Goal: Task Accomplishment & Management: Manage account settings

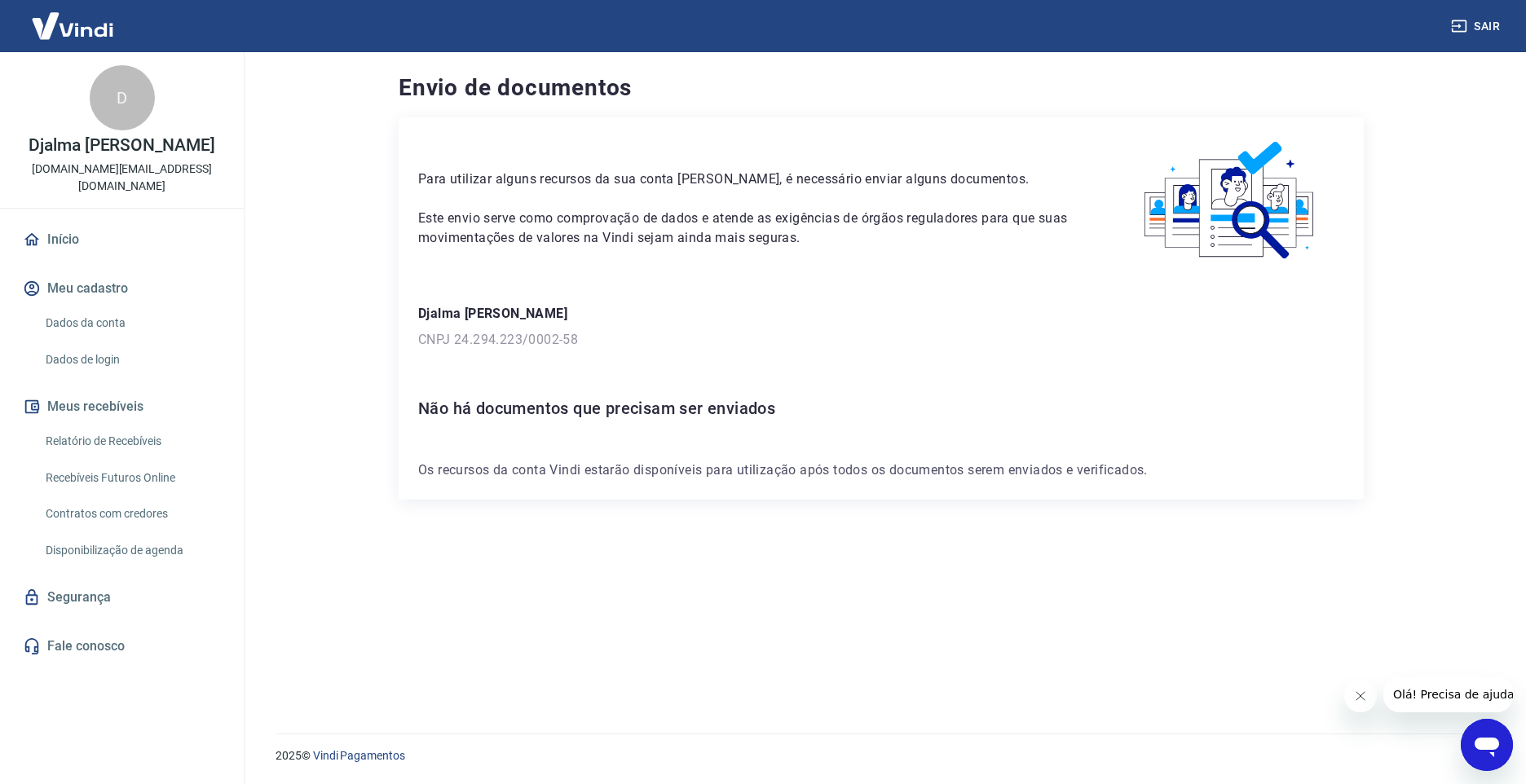
click at [872, 578] on div "Para utilizar alguns recursos da sua conta Vindi, é necessário enviar alguns do…" at bounding box center [881, 405] width 965 height 577
click at [323, 267] on main "Envio de documentos Para utilizar alguns recursos da sua conta [PERSON_NAME], é…" at bounding box center [881, 418] width 1290 height 732
click at [34, 231] on icon at bounding box center [32, 240] width 18 height 18
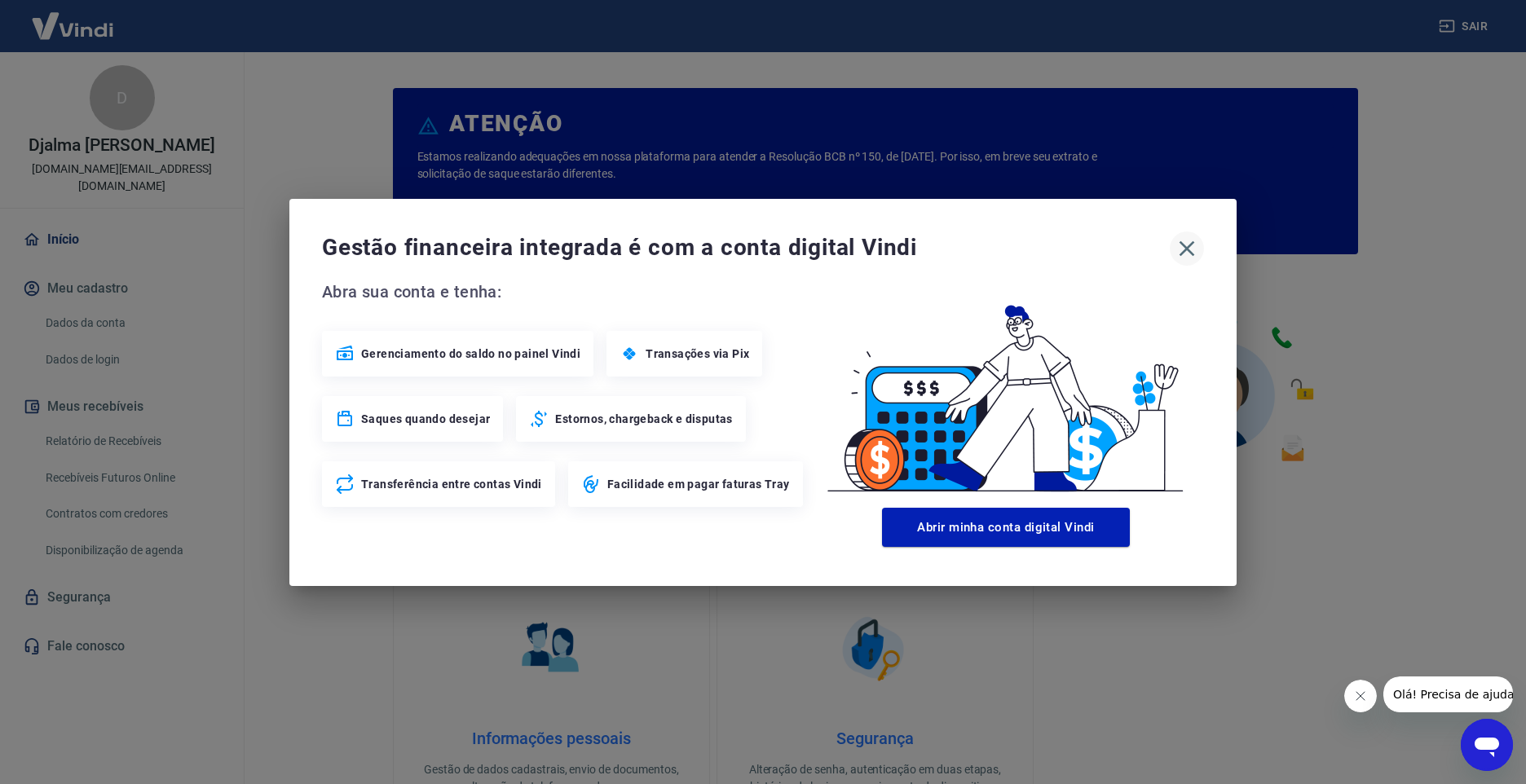
click at [1189, 240] on icon "button" at bounding box center [1187, 249] width 26 height 26
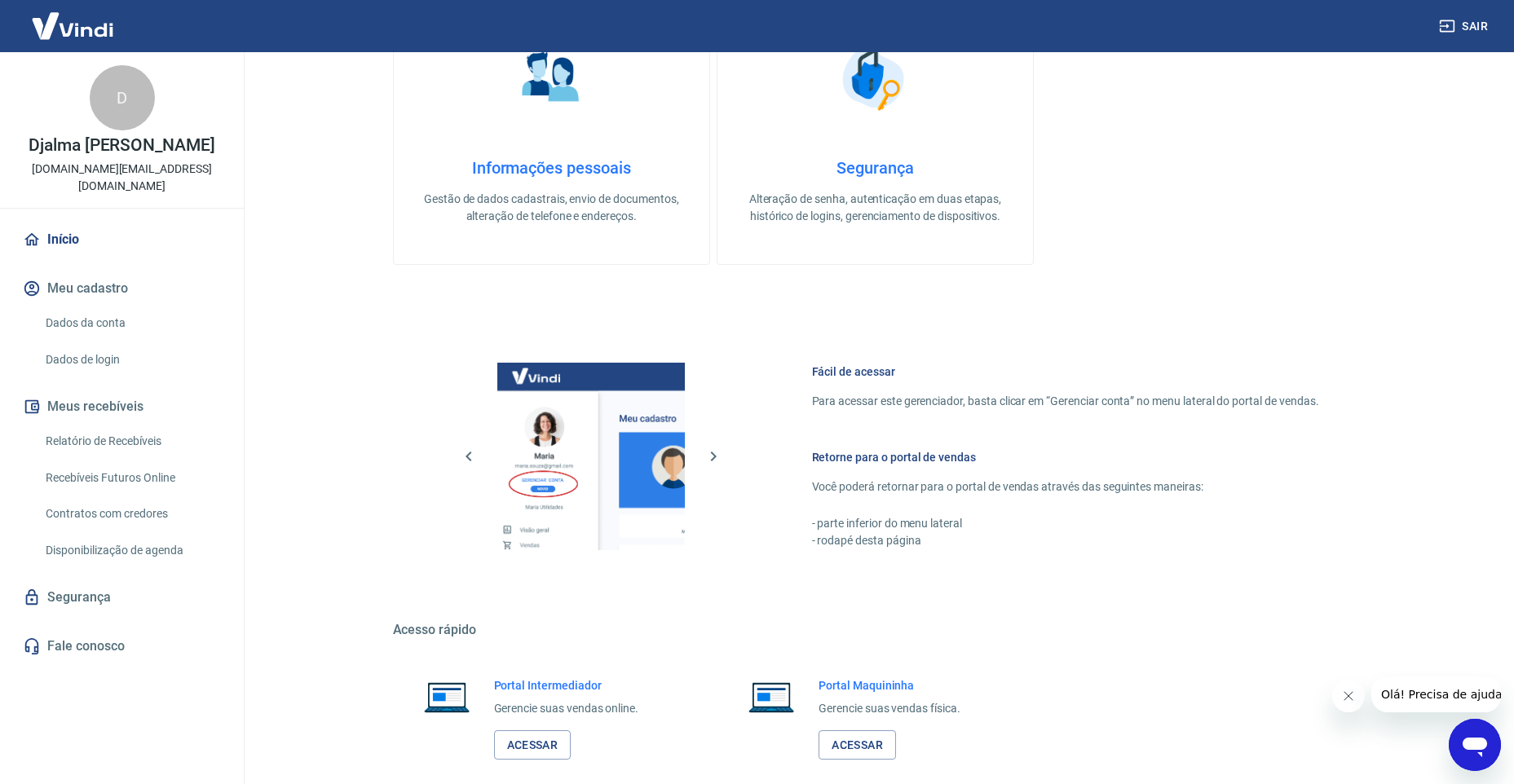
scroll to position [655, 0]
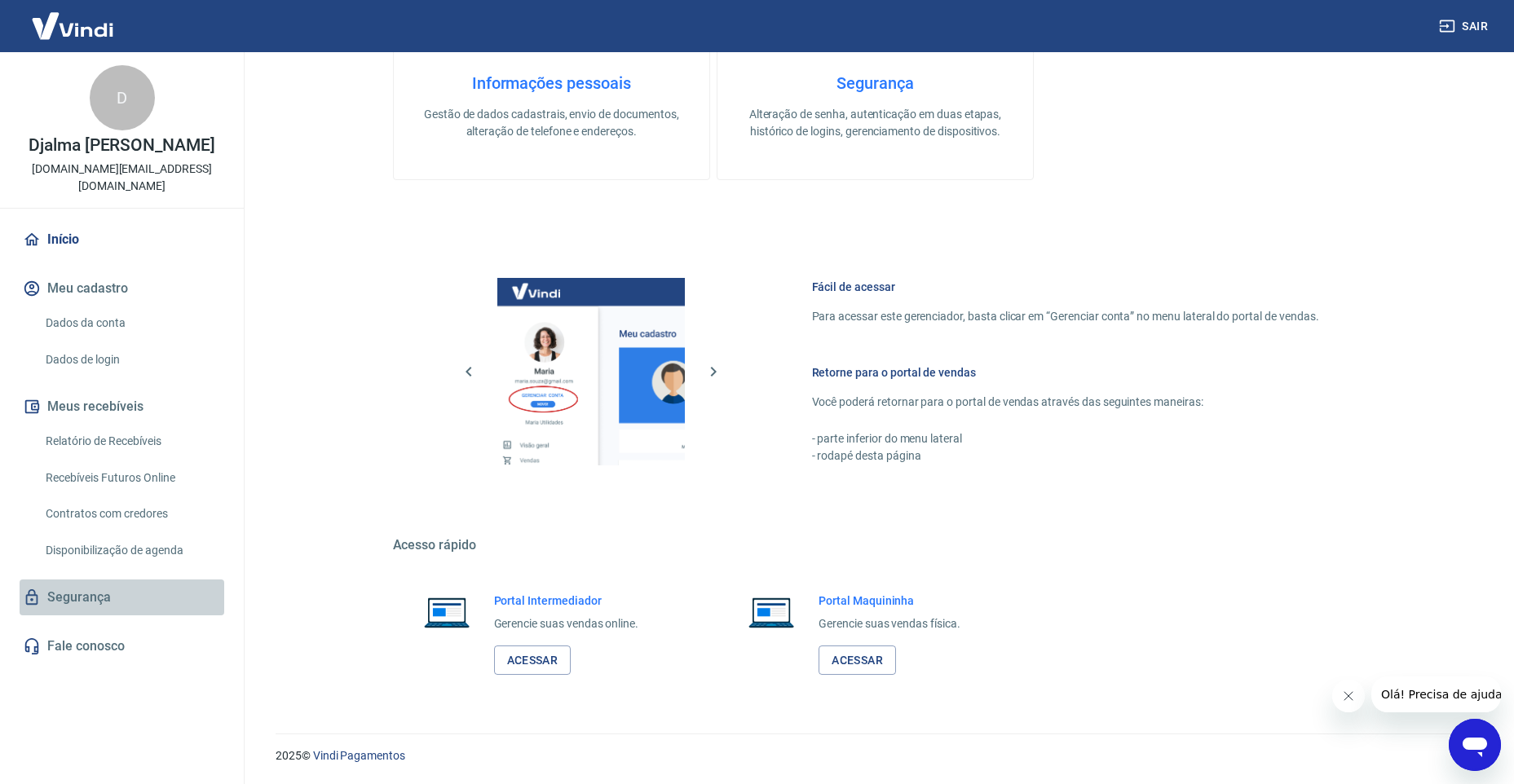
click at [73, 581] on link "Segurança" at bounding box center [122, 597] width 205 height 36
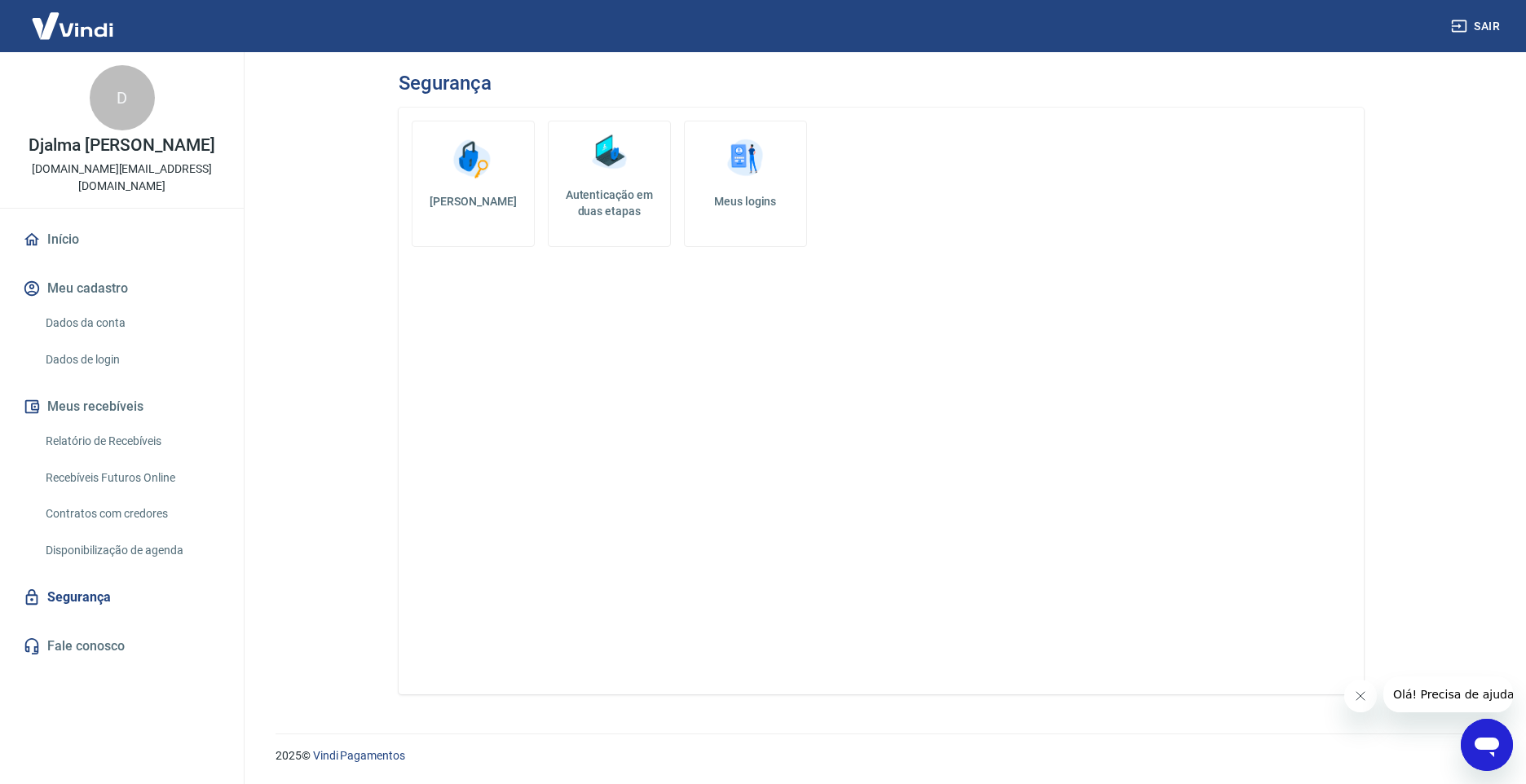
click at [82, 307] on link "Dados da conta" at bounding box center [131, 323] width 185 height 33
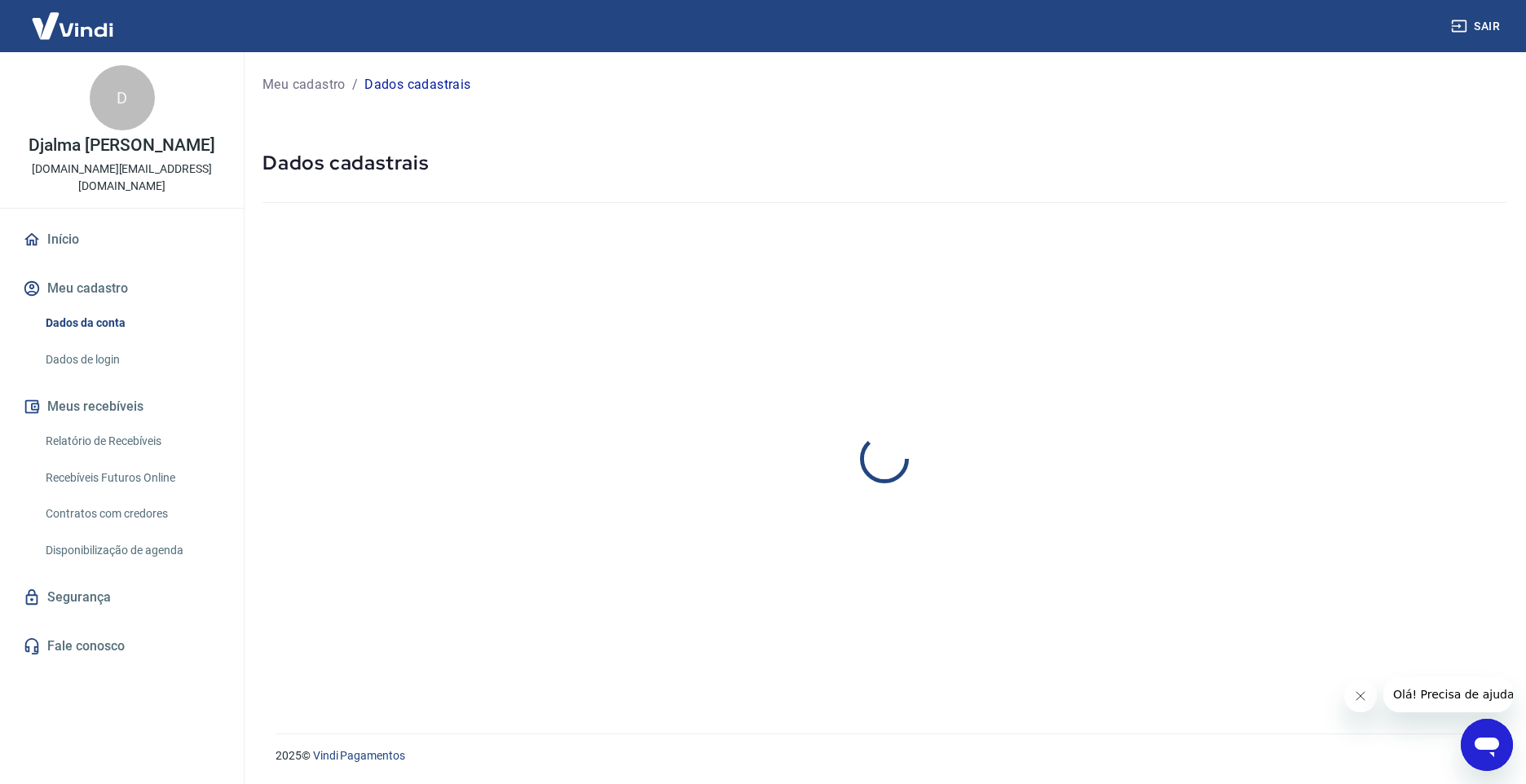
select select "MG"
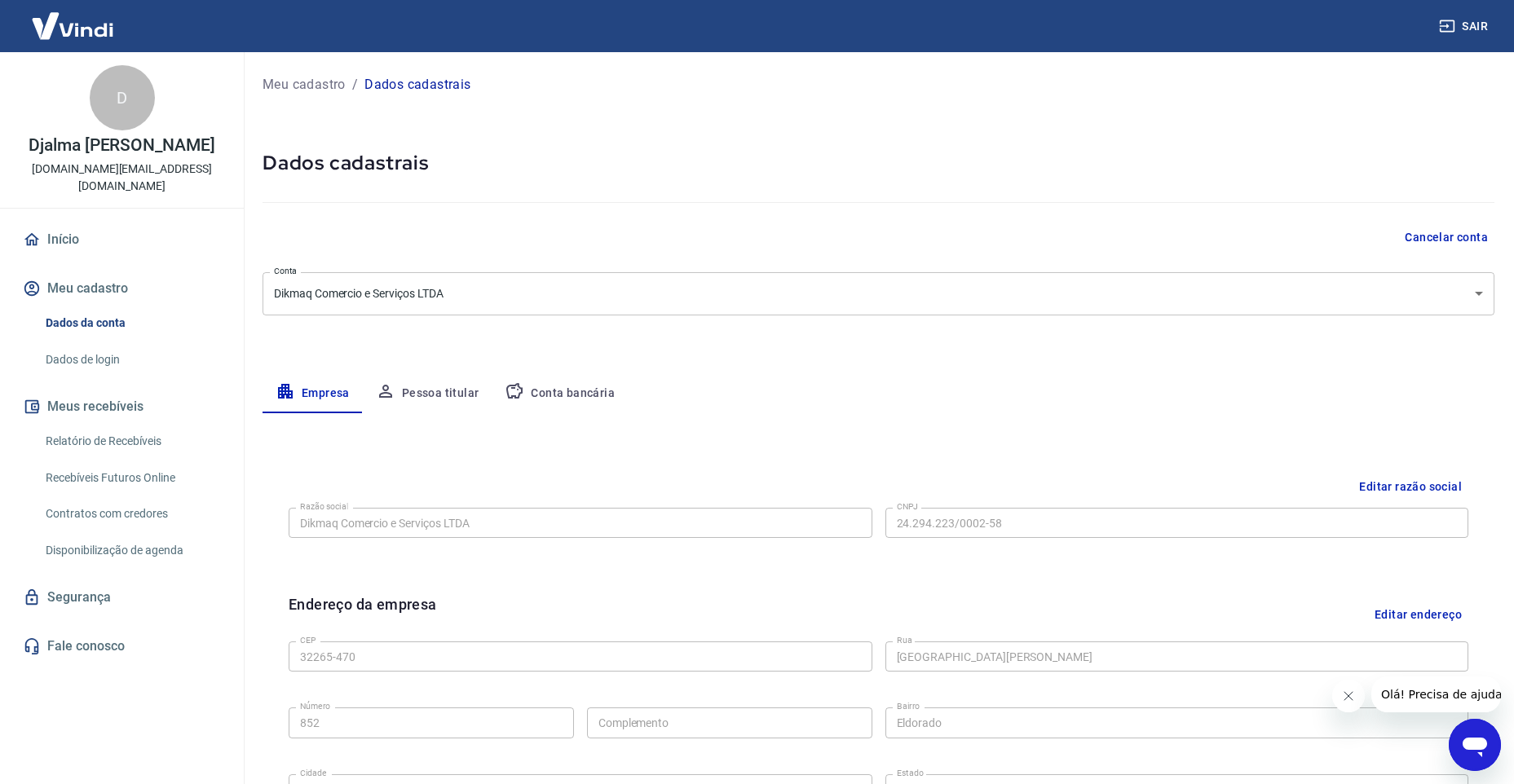
click at [113, 425] on link "Relatório de Recebíveis" at bounding box center [131, 441] width 185 height 33
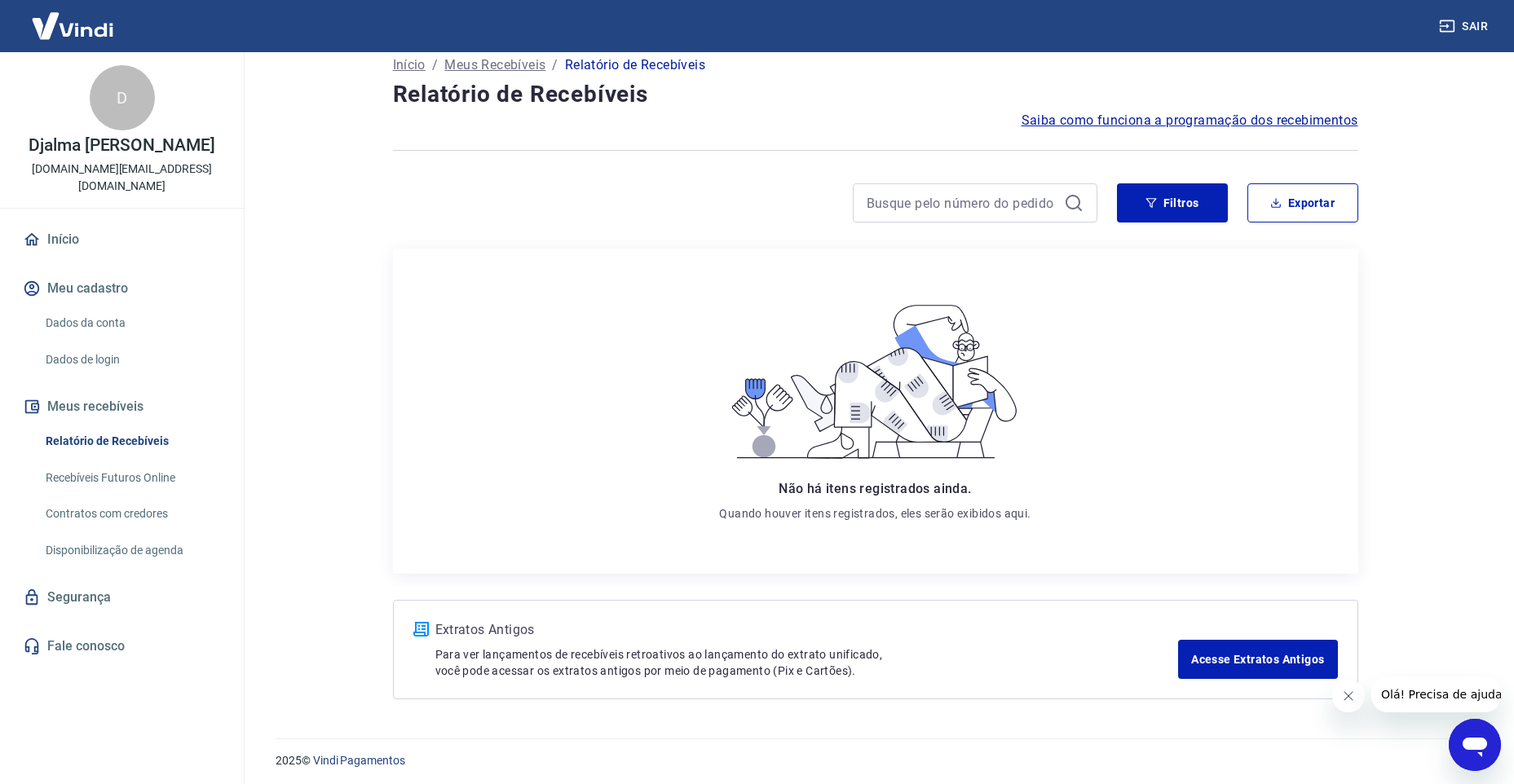
scroll to position [25, 0]
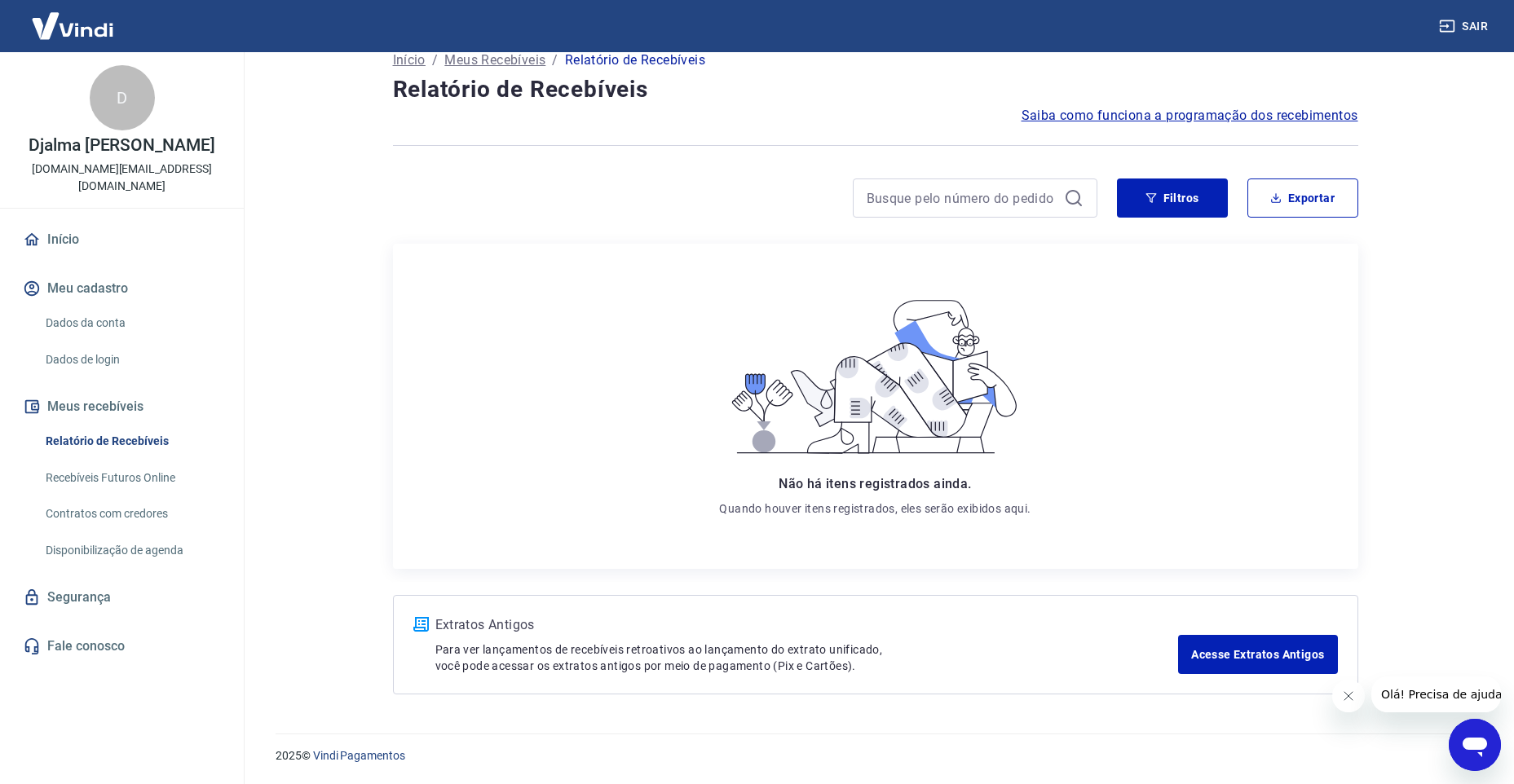
click at [91, 343] on link "Dados de login" at bounding box center [131, 360] width 185 height 33
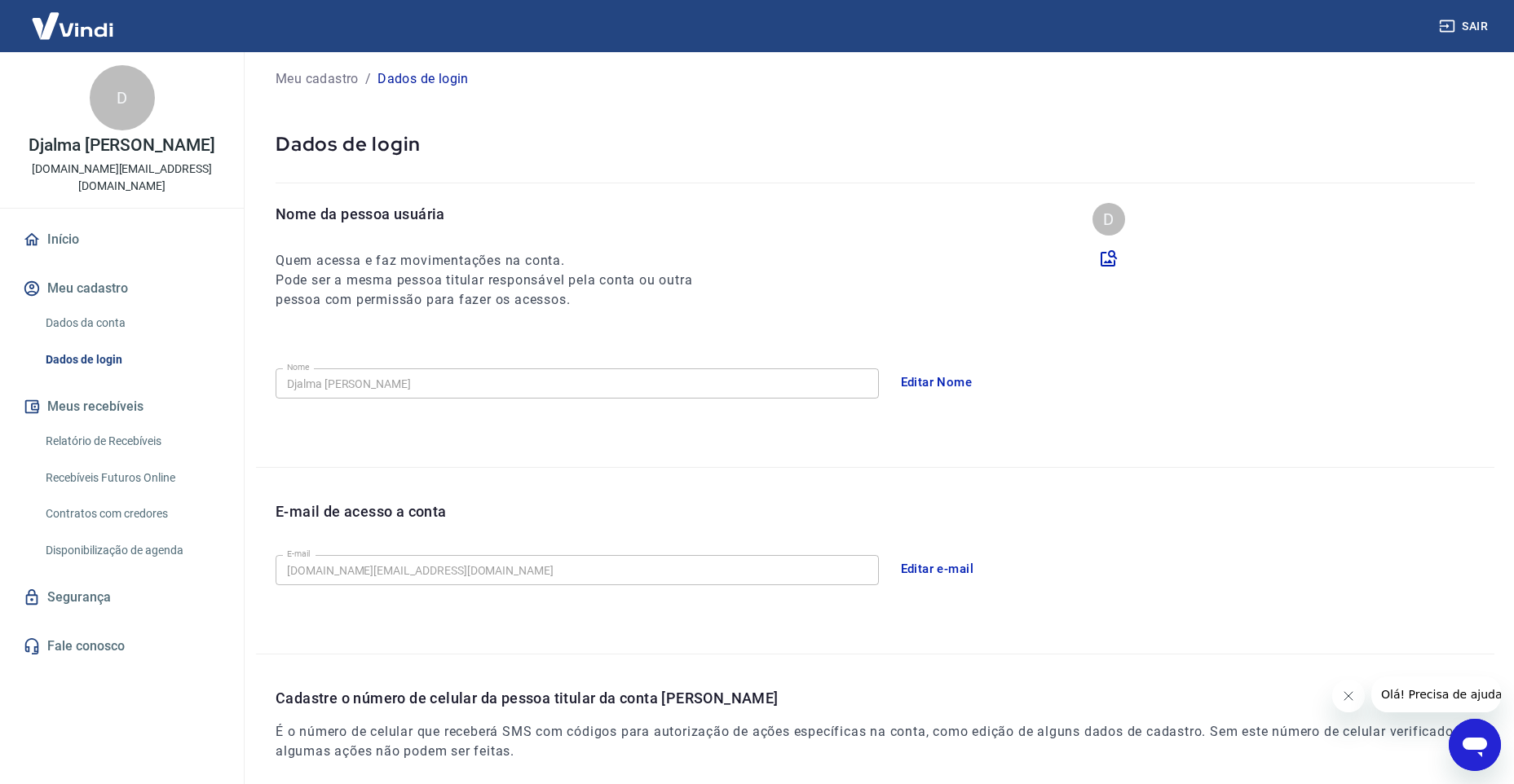
scroll to position [260, 0]
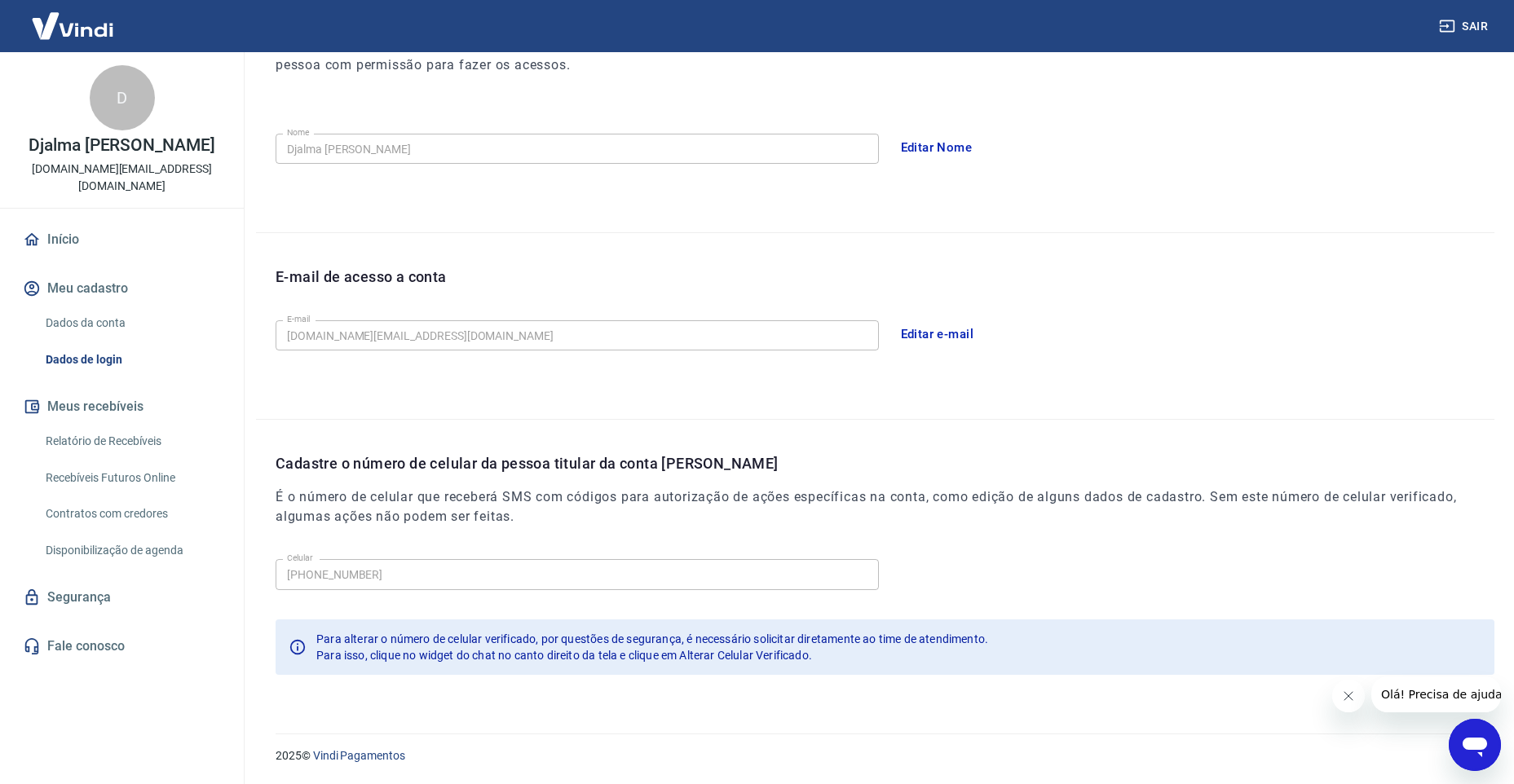
click at [338, 393] on div "E-mail de acesso a conta E-mail [DOMAIN_NAME][EMAIL_ADDRESS][DOMAIN_NAME] E-mai…" at bounding box center [876, 326] width 1239 height 186
click at [97, 720] on div "D [PERSON_NAME] [DOMAIN_NAME][EMAIL_ADDRESS][DOMAIN_NAME] Início Meu cadastro D…" at bounding box center [122, 411] width 244 height 719
click at [40, 231] on icon at bounding box center [32, 240] width 18 height 18
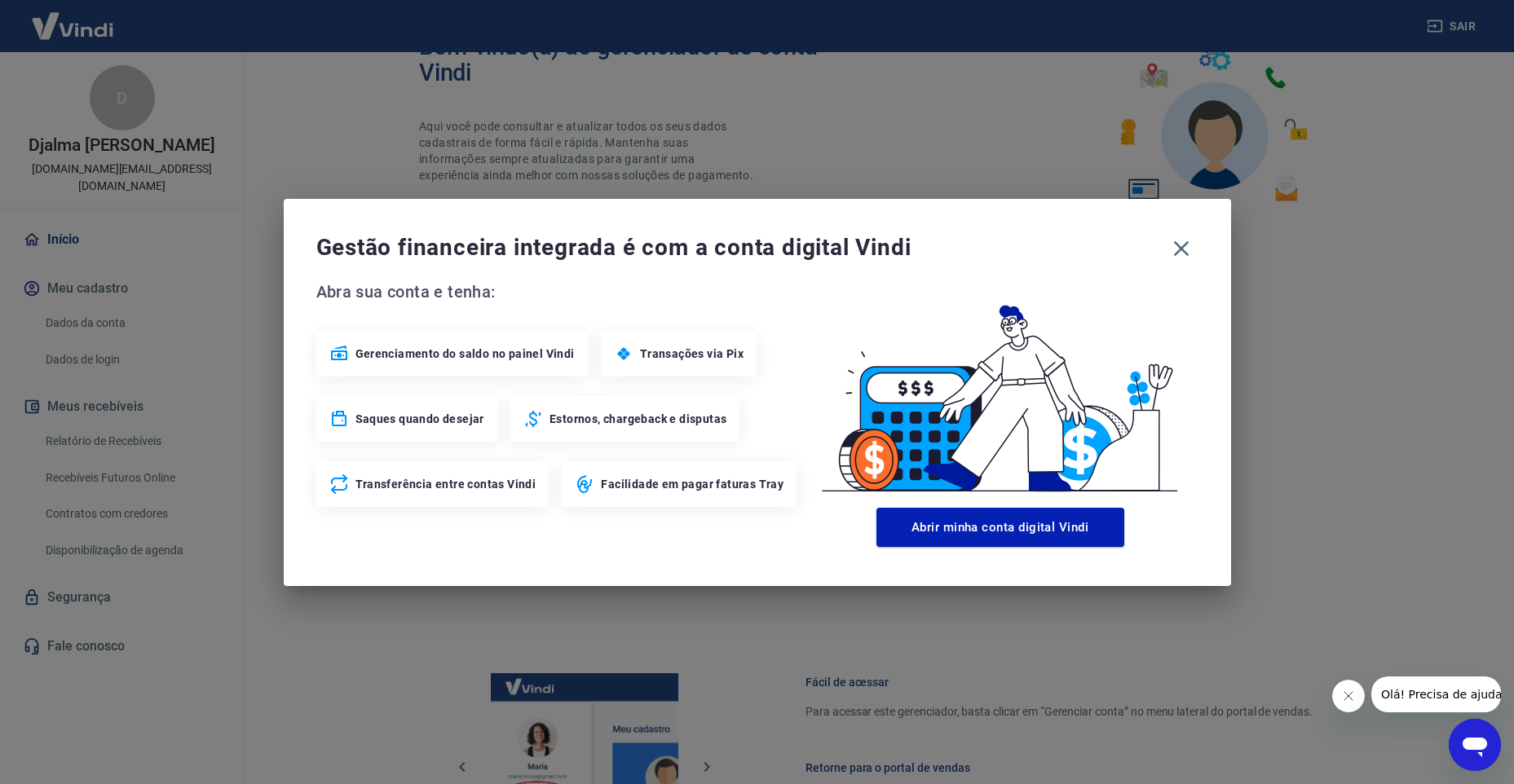
scroll to position [655, 0]
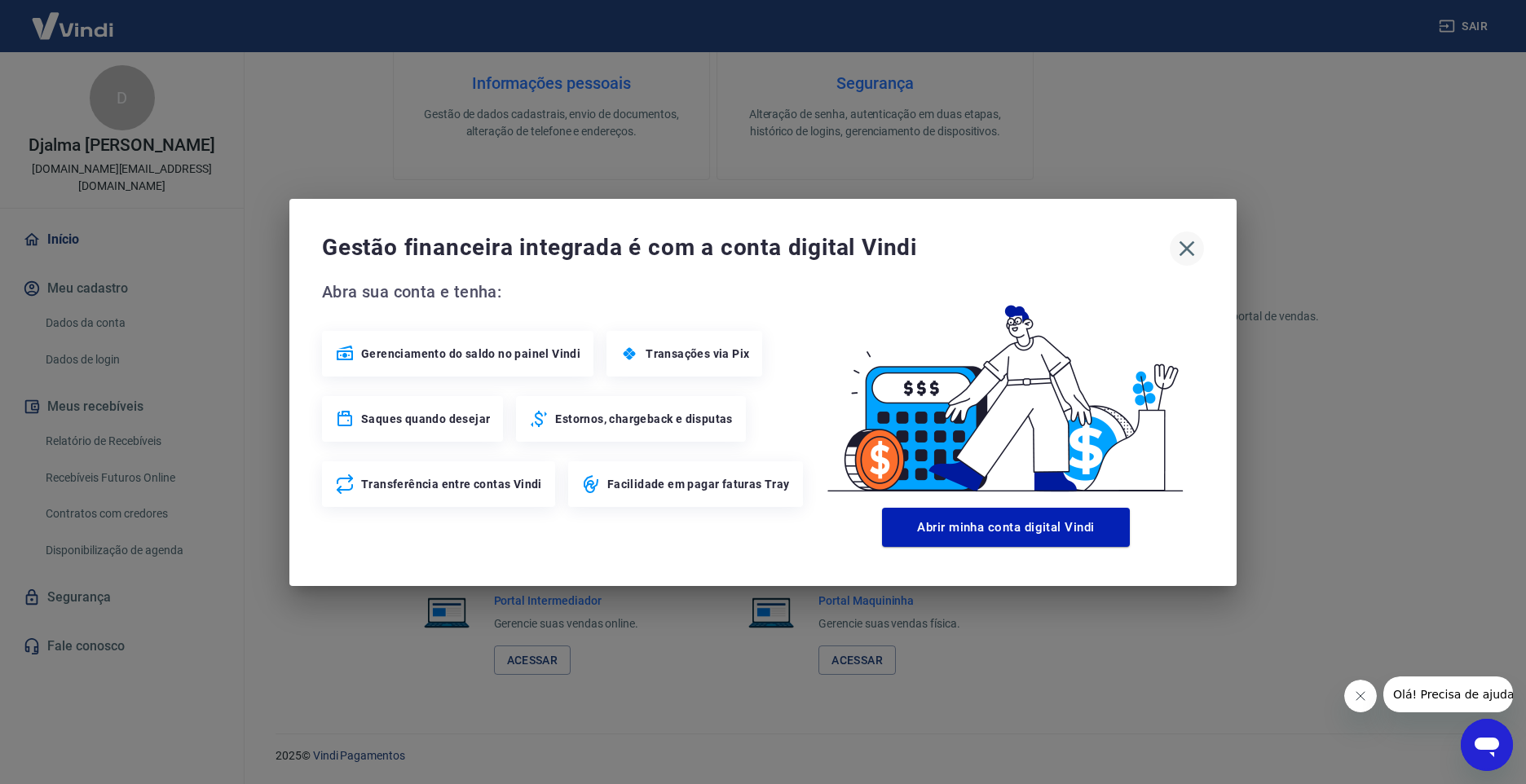
click at [1178, 244] on icon "button" at bounding box center [1187, 249] width 26 height 26
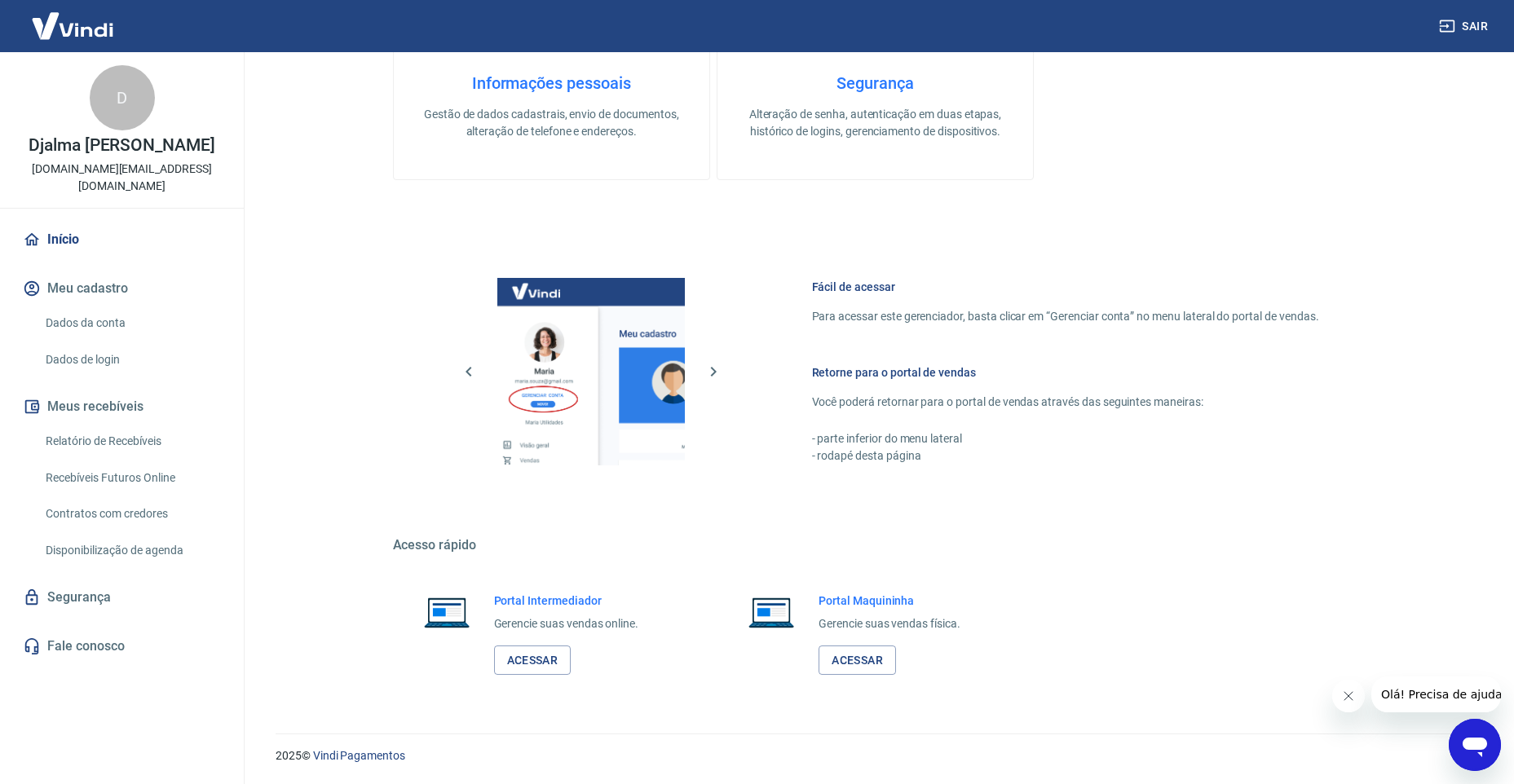
click at [578, 222] on div "ATENÇÃO Estamos realizando adequações em nossa plataforma para atender a Resolu…" at bounding box center [876, 62] width 966 height 1265
click at [95, 426] on link "Relatório de Recebíveis" at bounding box center [131, 441] width 185 height 33
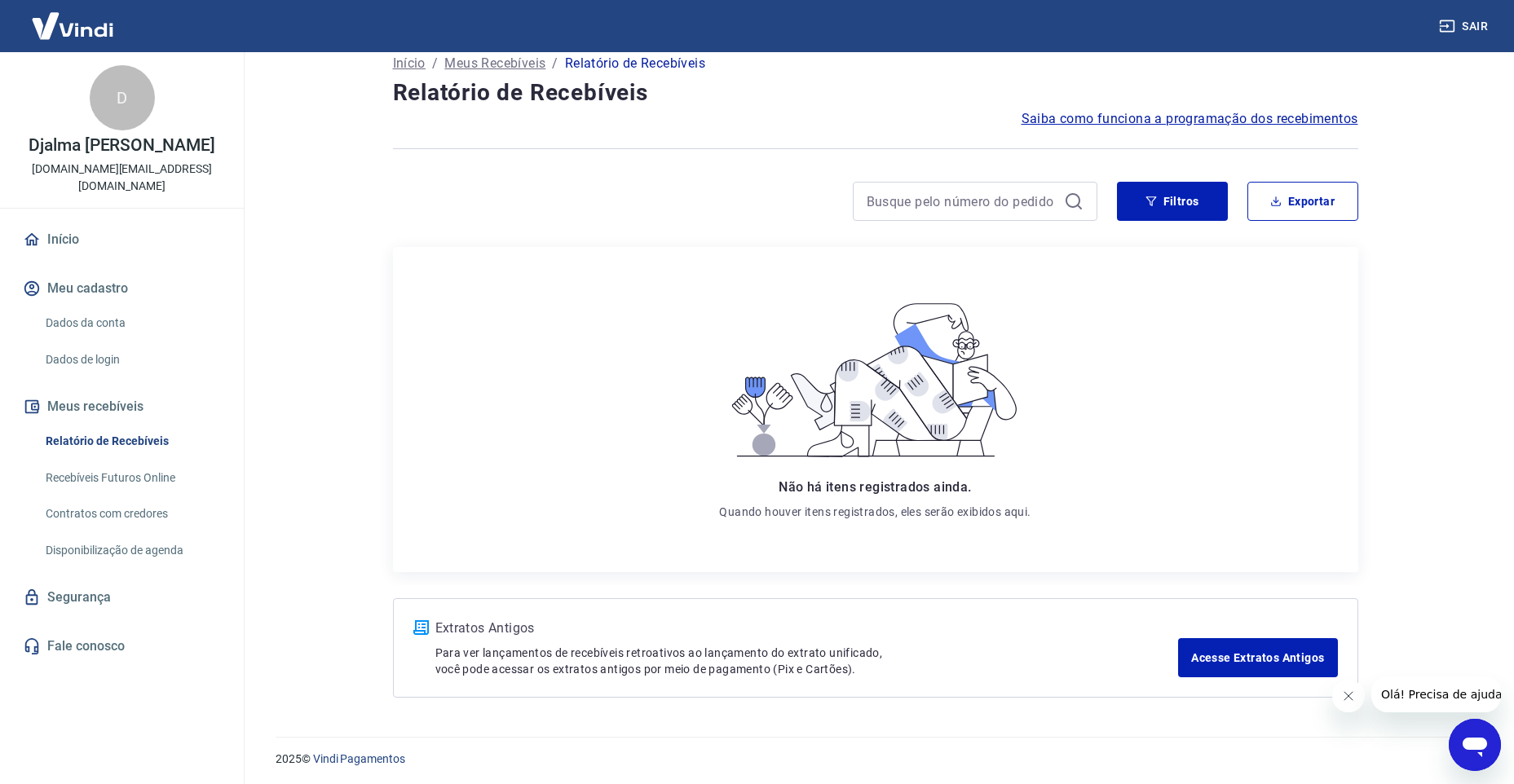
scroll to position [25, 0]
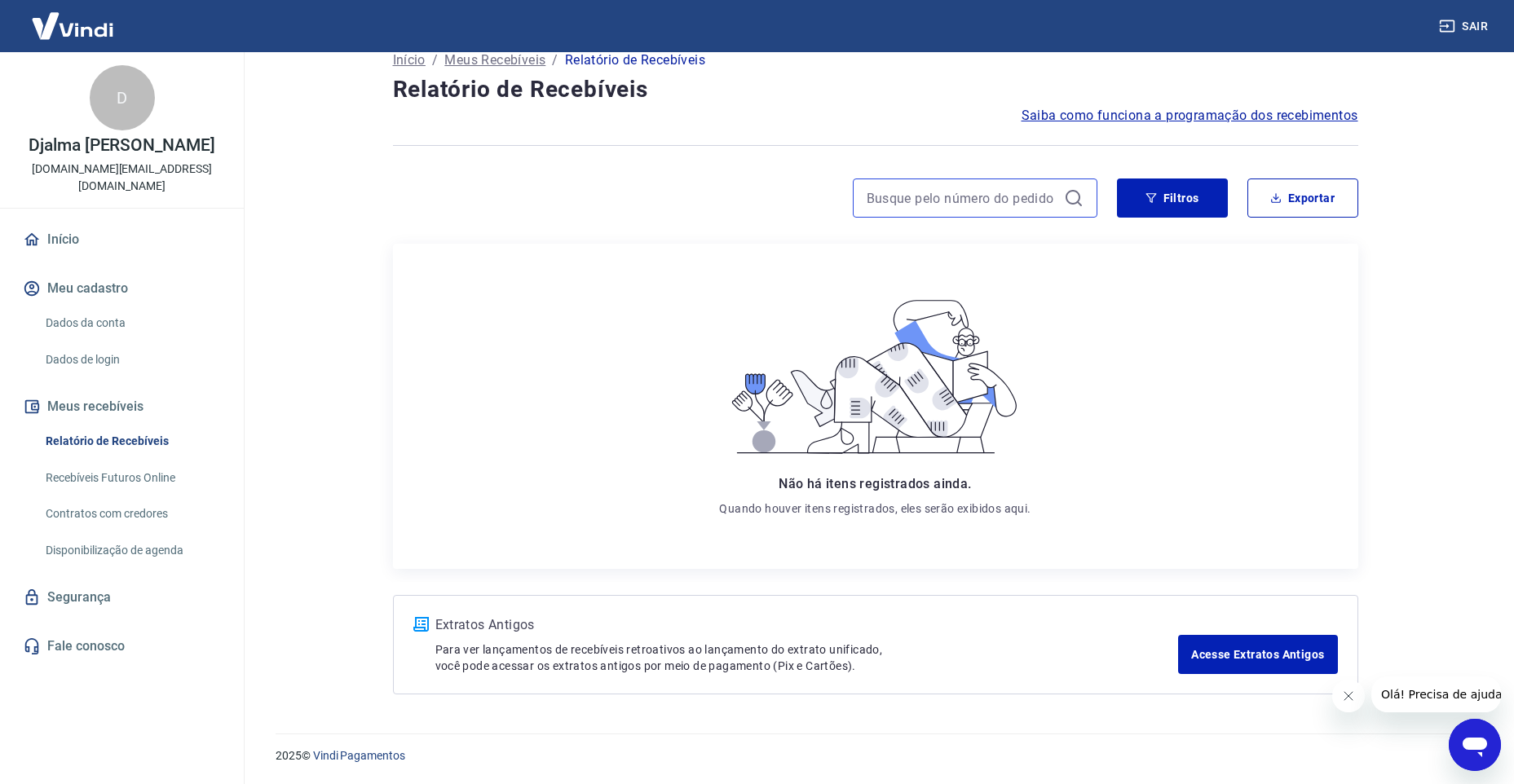
click at [899, 192] on input at bounding box center [962, 198] width 191 height 24
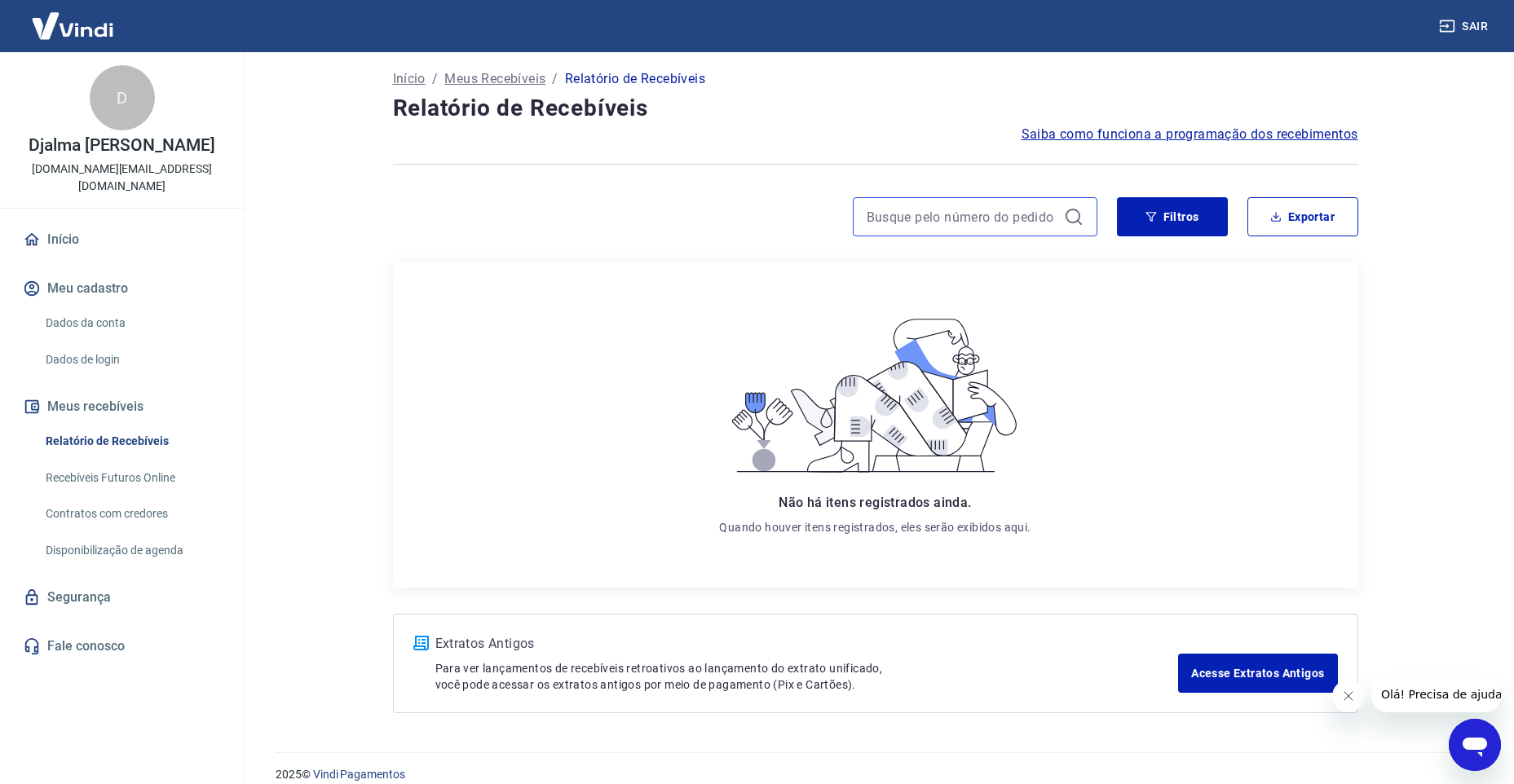
scroll to position [0, 0]
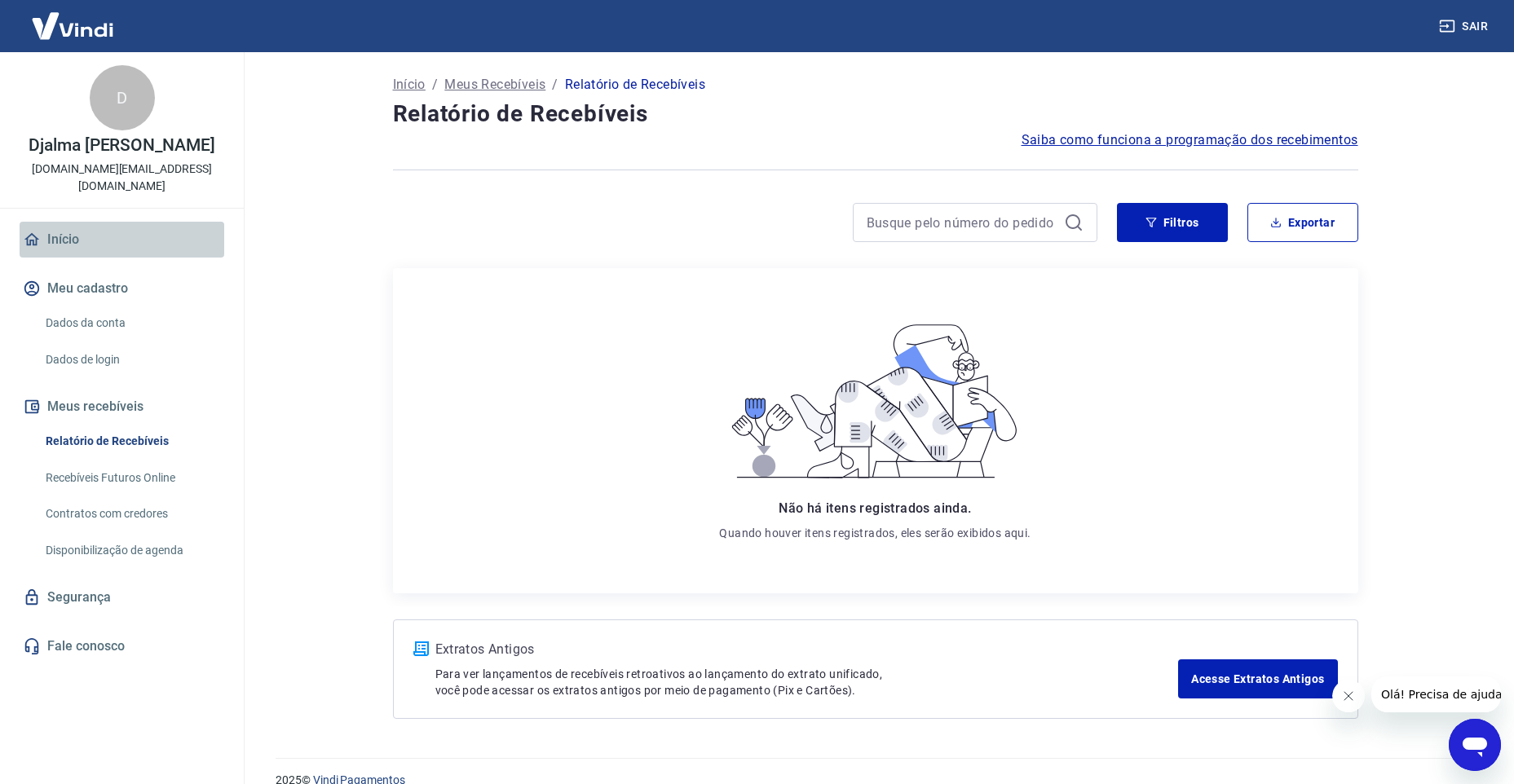
click at [60, 224] on link "Início" at bounding box center [122, 240] width 205 height 36
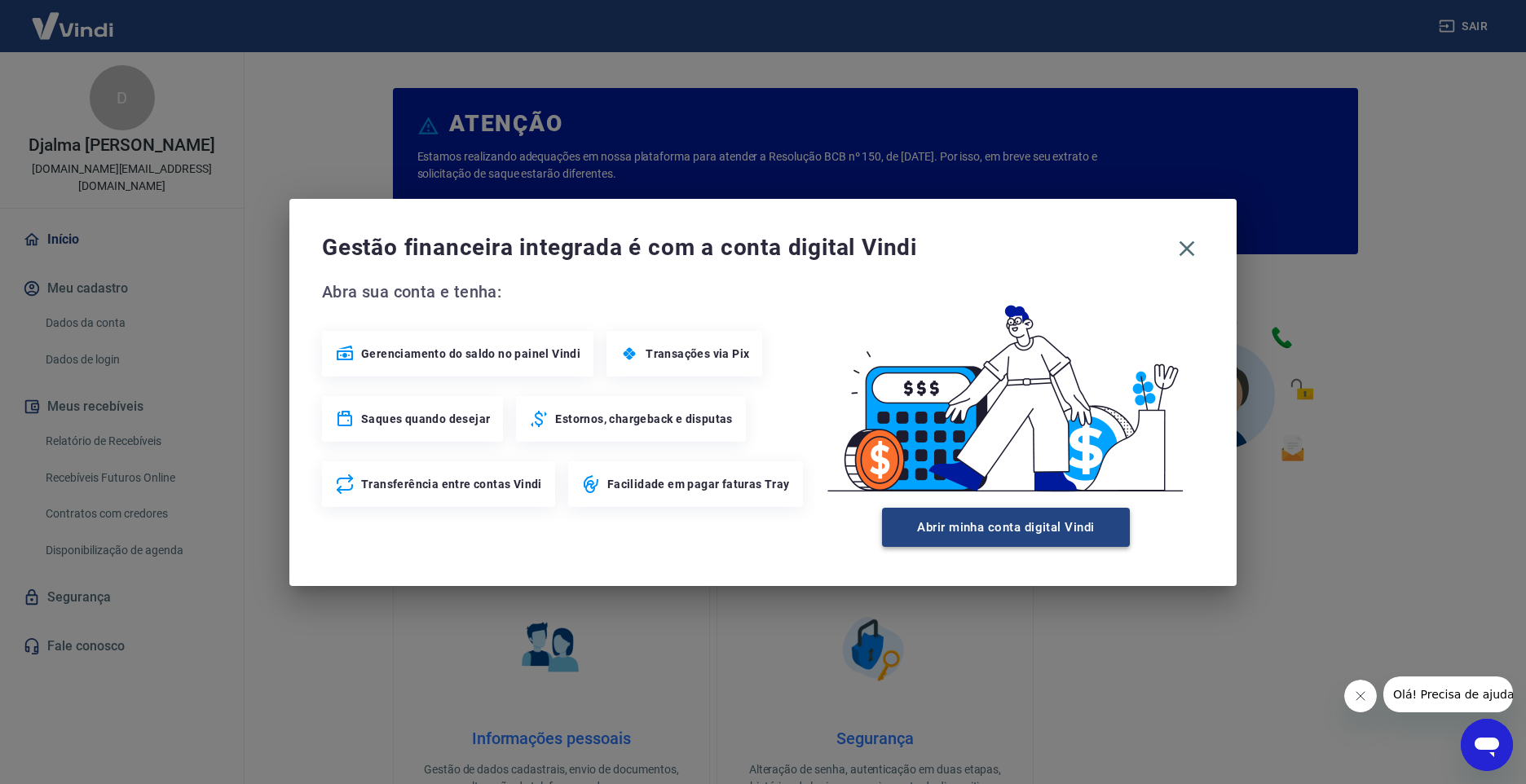
click at [946, 526] on button "Abrir minha conta digital Vindi" at bounding box center [1006, 527] width 248 height 39
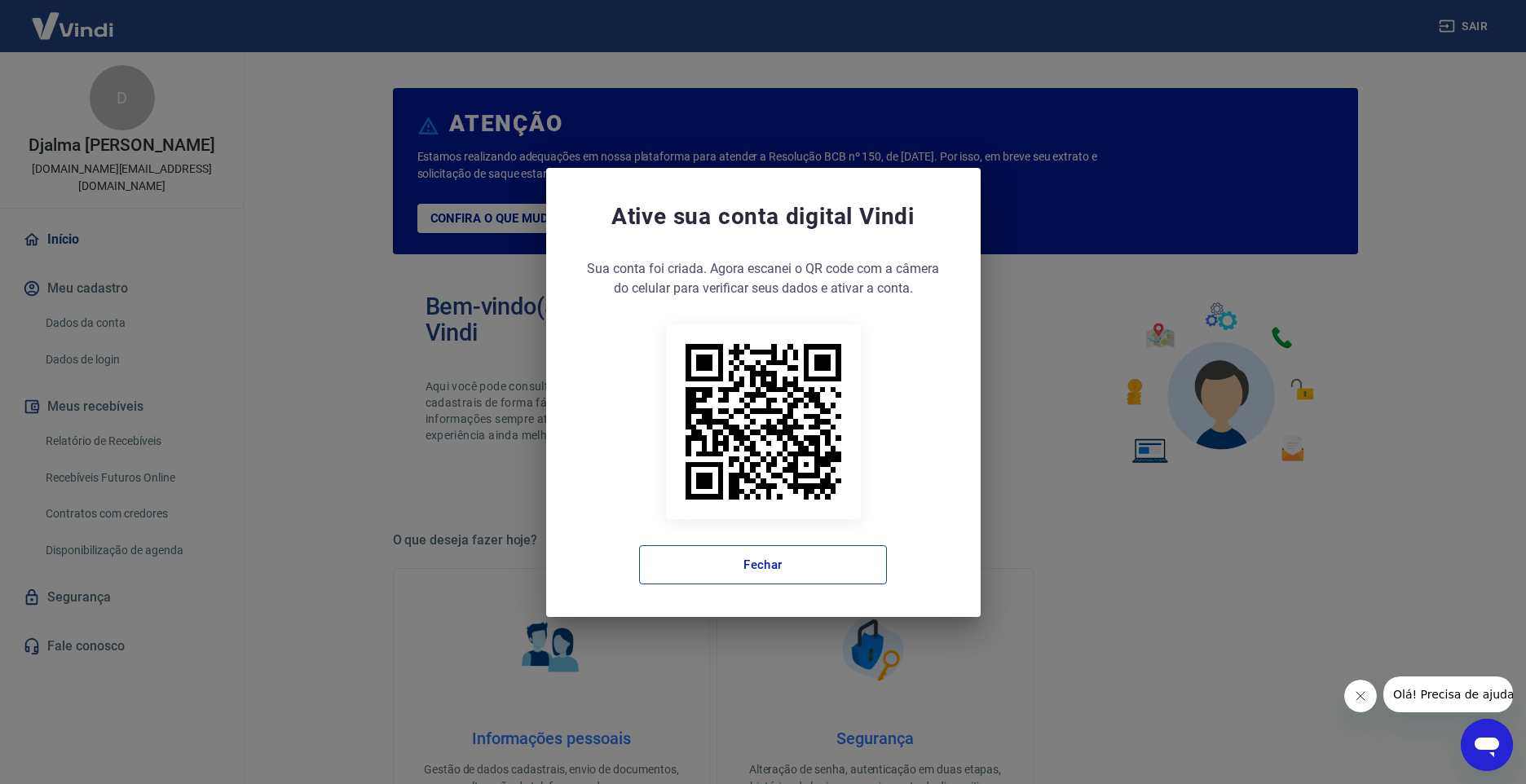
click at [765, 565] on button "Fechar" at bounding box center [763, 565] width 248 height 39
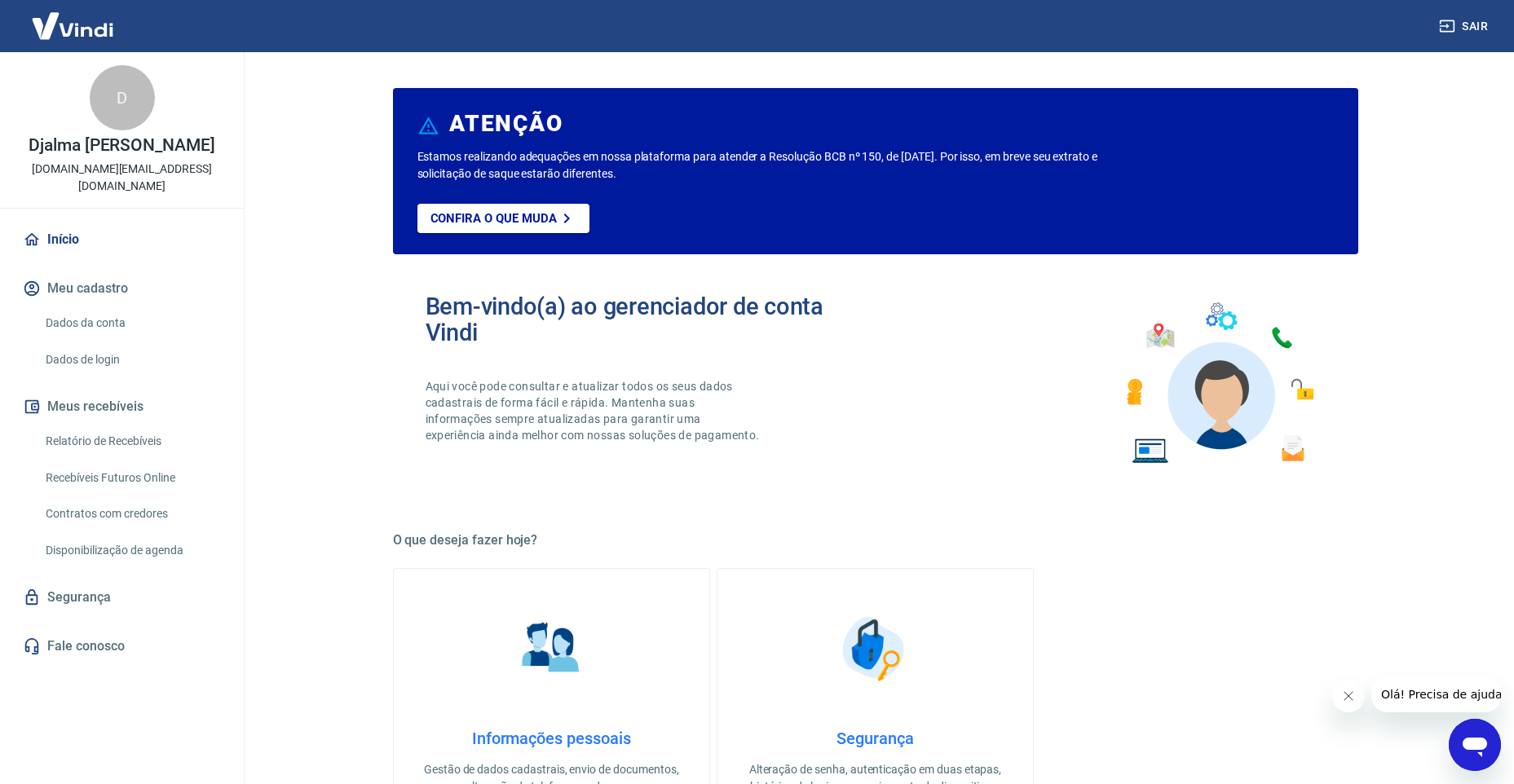
click at [745, 410] on p "Aqui você pode consultar e atualizar todos os seus dados cadastrais de forma fá…" at bounding box center [595, 411] width 338 height 65
click at [60, 222] on link "Início" at bounding box center [122, 240] width 205 height 36
click at [148, 462] on link "Recebíveis Futuros Online" at bounding box center [131, 478] width 185 height 33
